Goal: Task Accomplishment & Management: Manage account settings

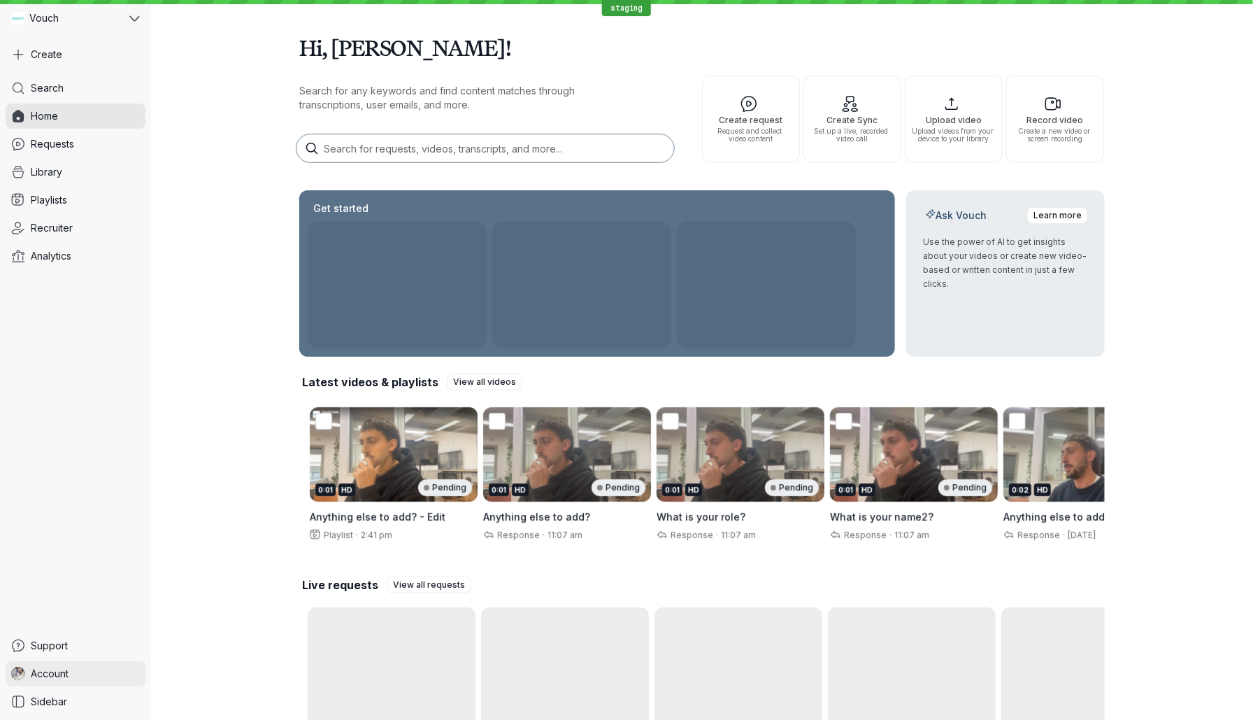
click at [64, 681] on link "Account" at bounding box center [76, 673] width 140 height 25
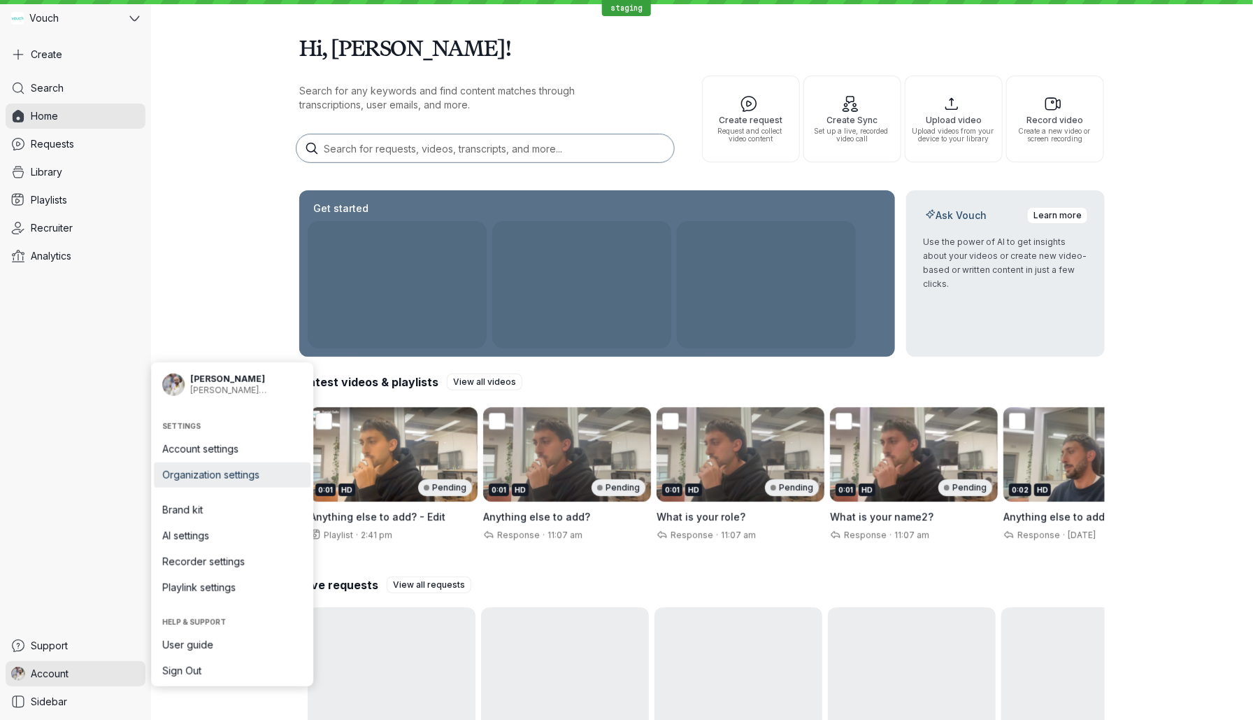
click at [253, 474] on span "Organization settings" at bounding box center [232, 475] width 140 height 14
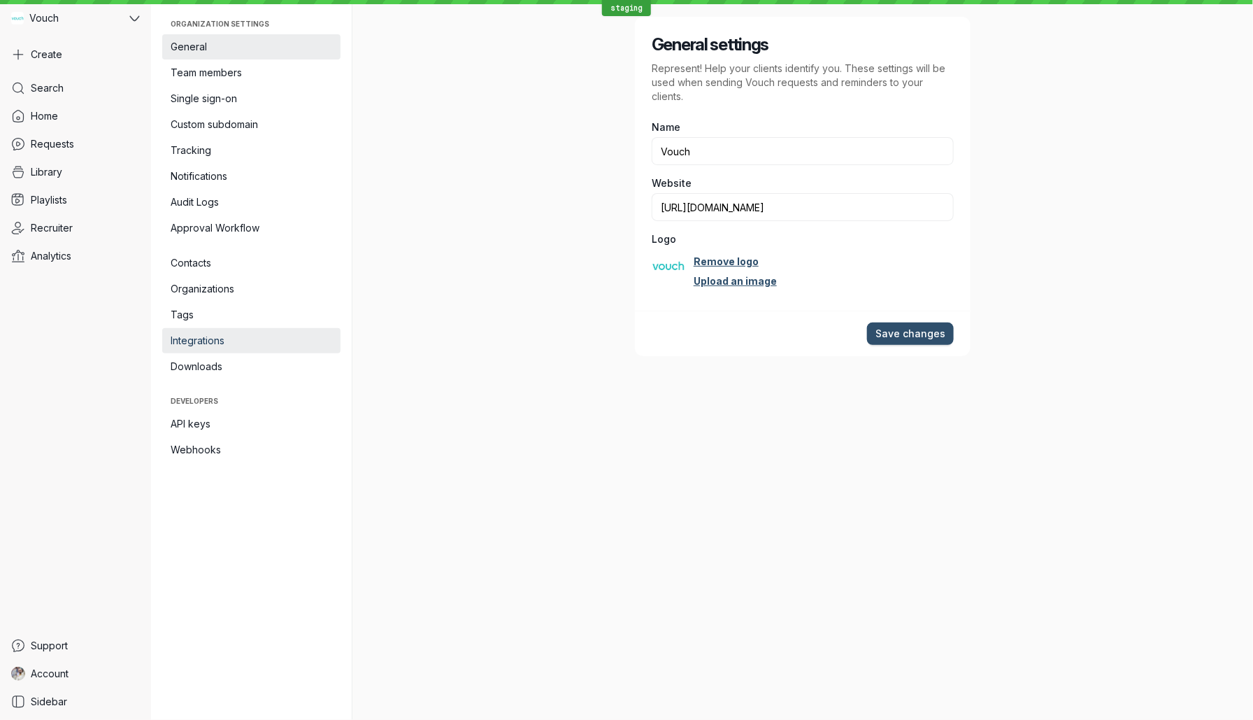
click at [248, 348] on link "Integrations" at bounding box center [251, 340] width 178 height 25
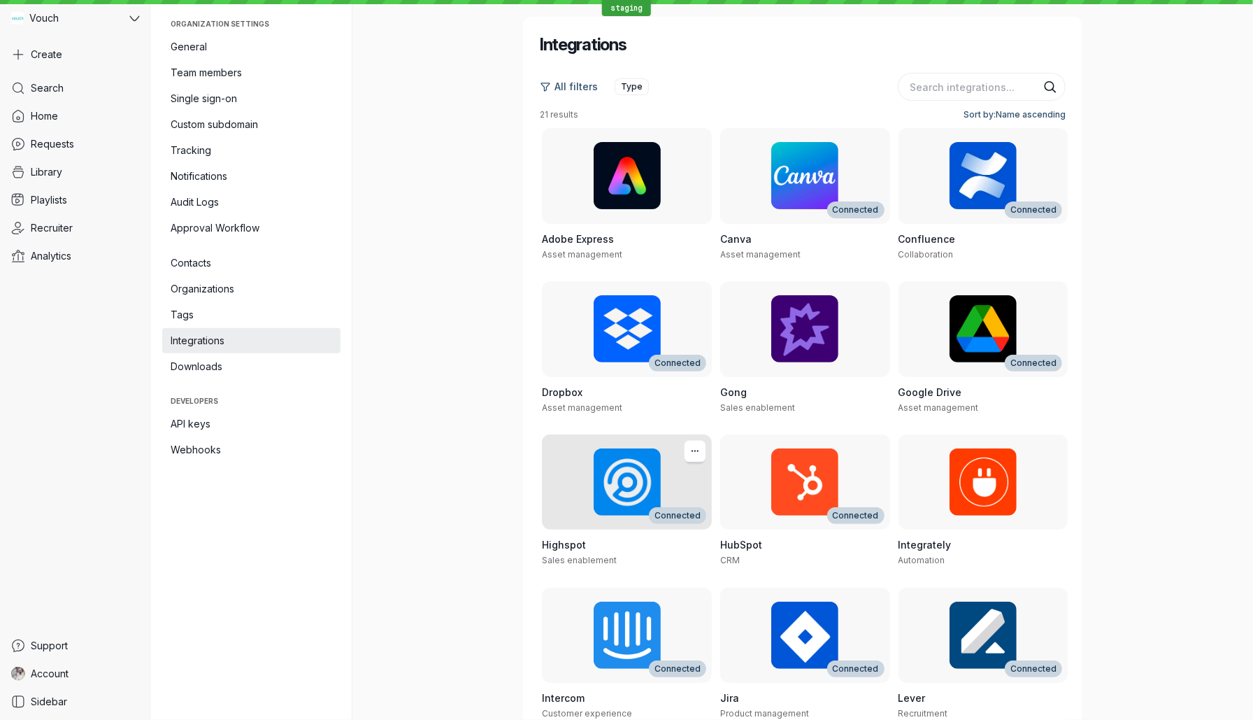
scroll to position [486, 0]
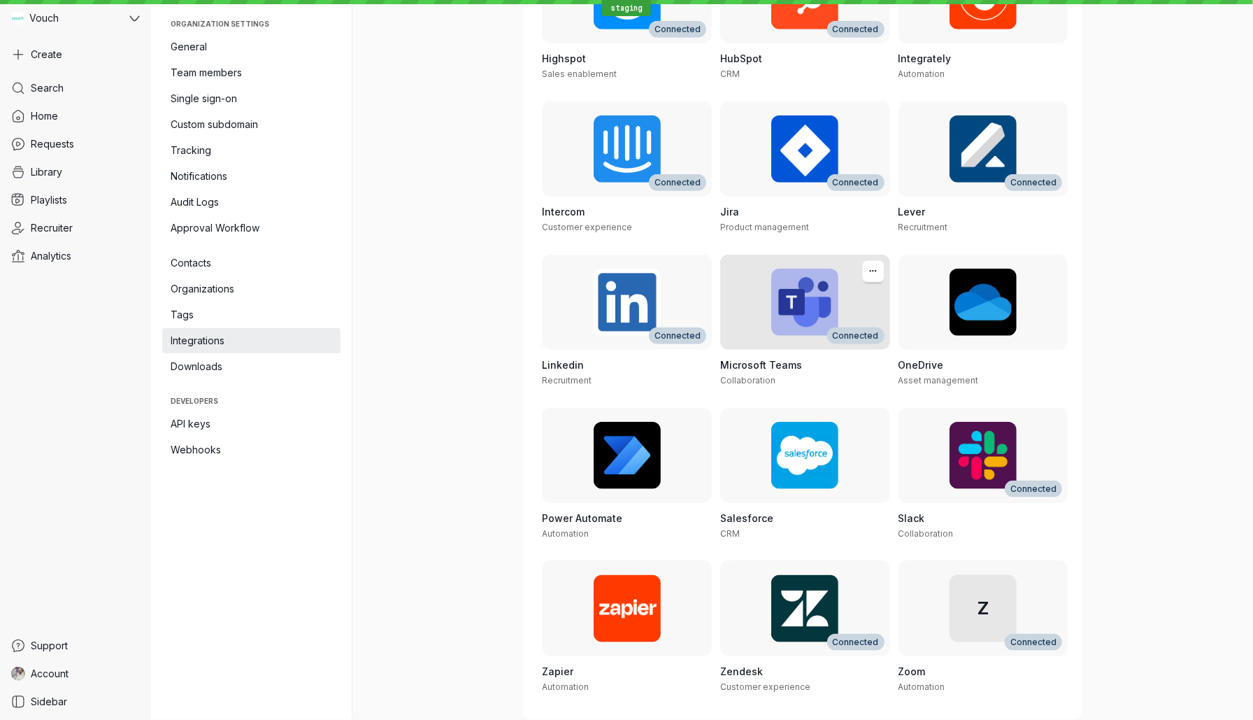
click at [821, 361] on h3 "Microsoft Teams" at bounding box center [805, 365] width 170 height 14
